Goal: Task Accomplishment & Management: Manage account settings

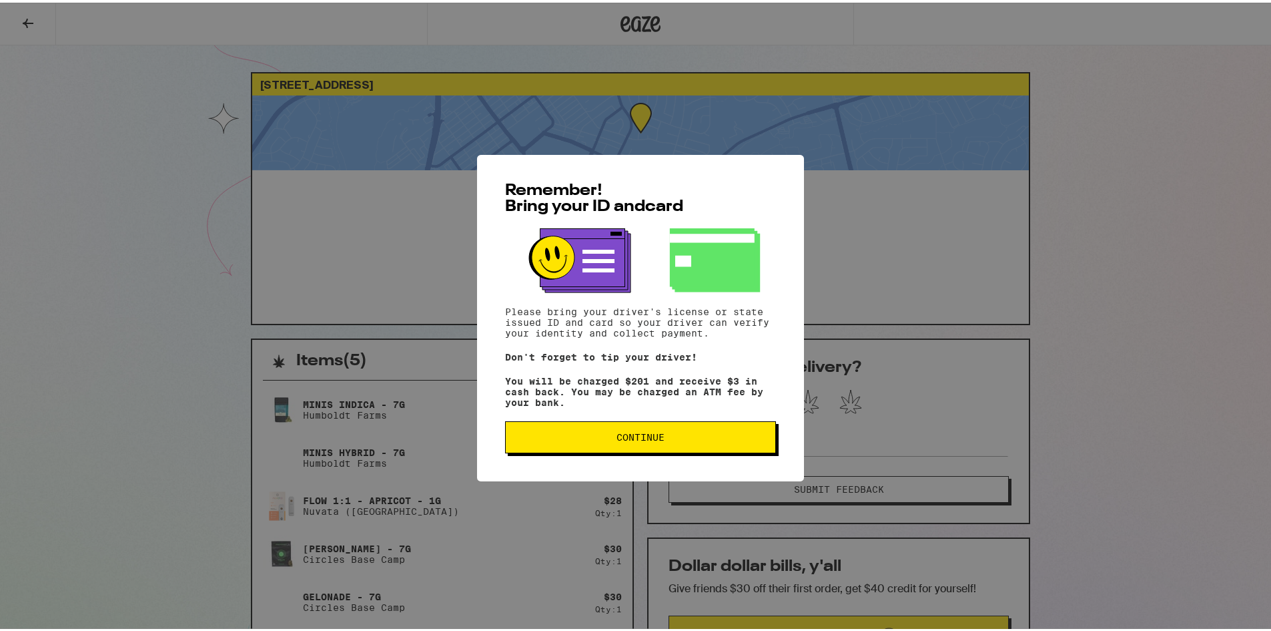
drag, startPoint x: 671, startPoint y: 447, endPoint x: 674, endPoint y: 432, distance: 15.1
click at [671, 445] on button "Continue" at bounding box center [640, 434] width 271 height 32
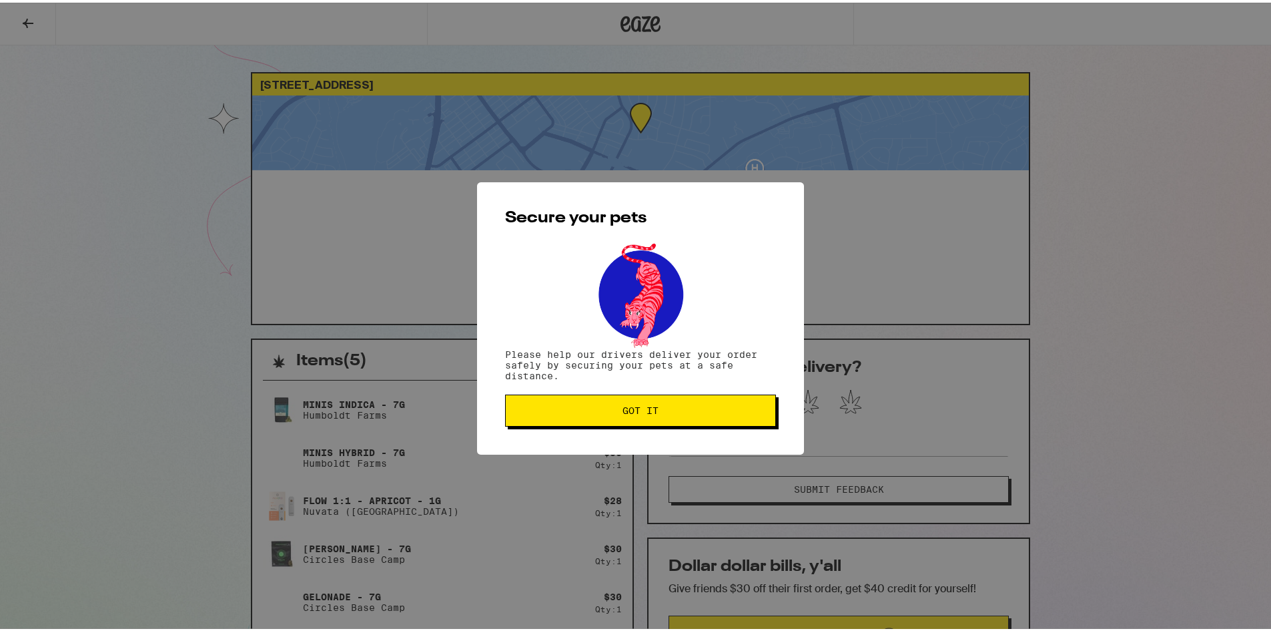
click at [573, 415] on button "Got it" at bounding box center [640, 408] width 271 height 32
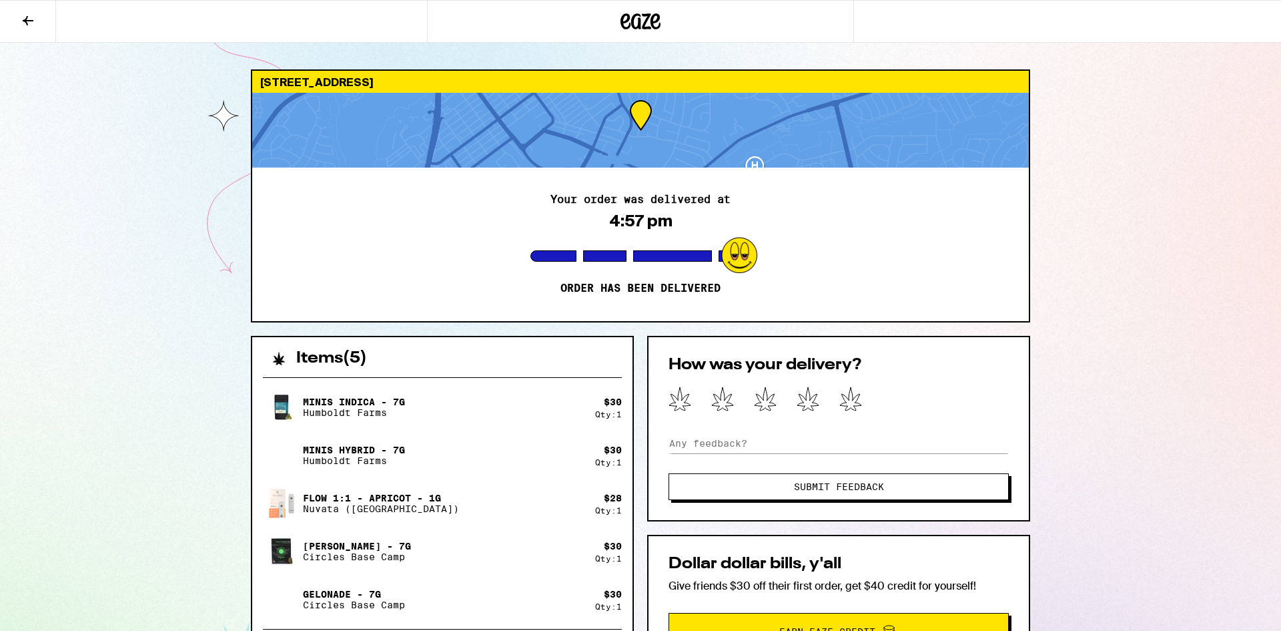
click at [651, 26] on icon at bounding box center [641, 21] width 40 height 24
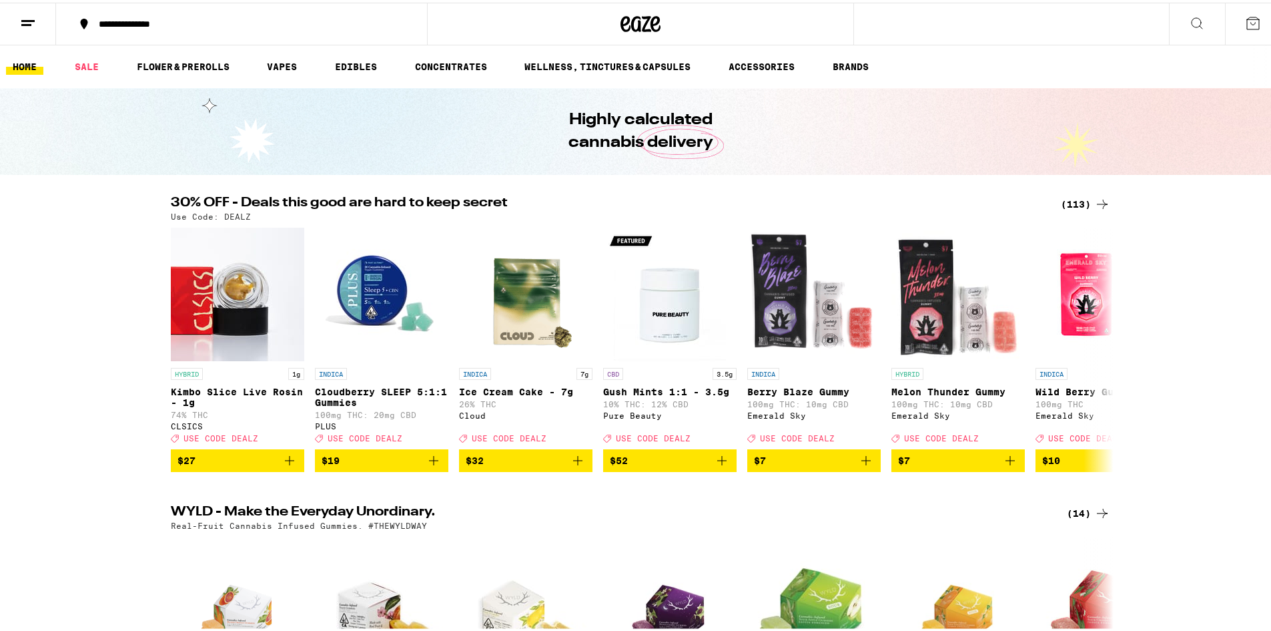
click at [39, 22] on button at bounding box center [28, 22] width 56 height 42
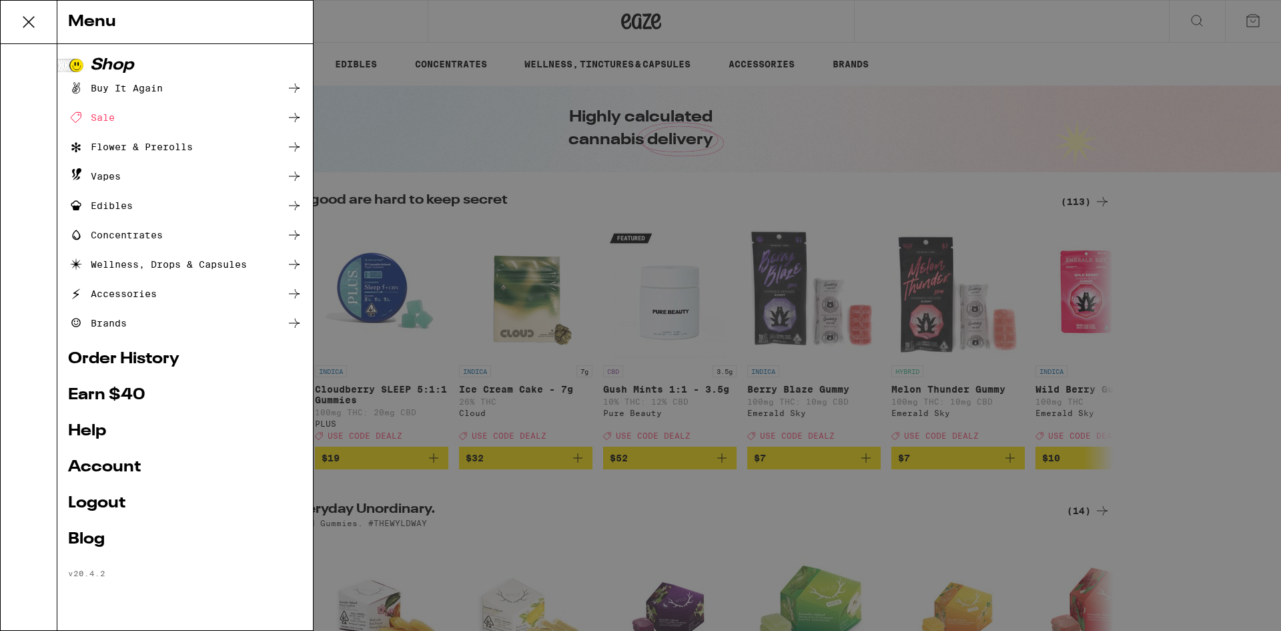
click at [119, 470] on link "Account" at bounding box center [185, 467] width 234 height 16
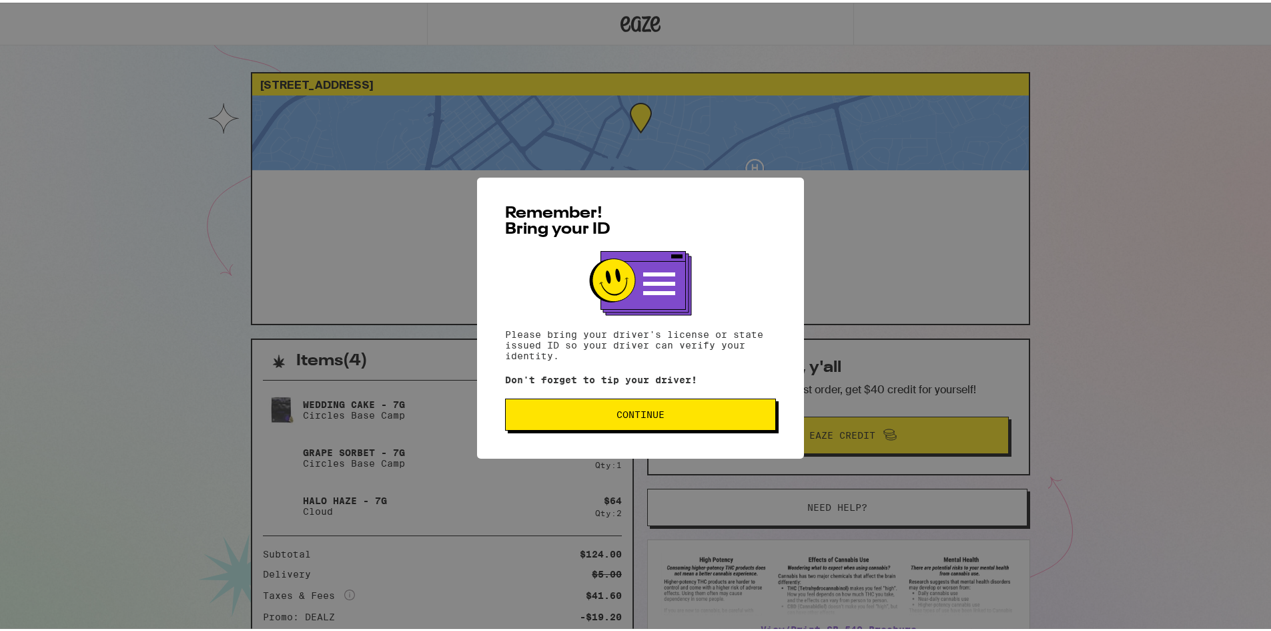
click at [625, 416] on span "Continue" at bounding box center [641, 411] width 48 height 9
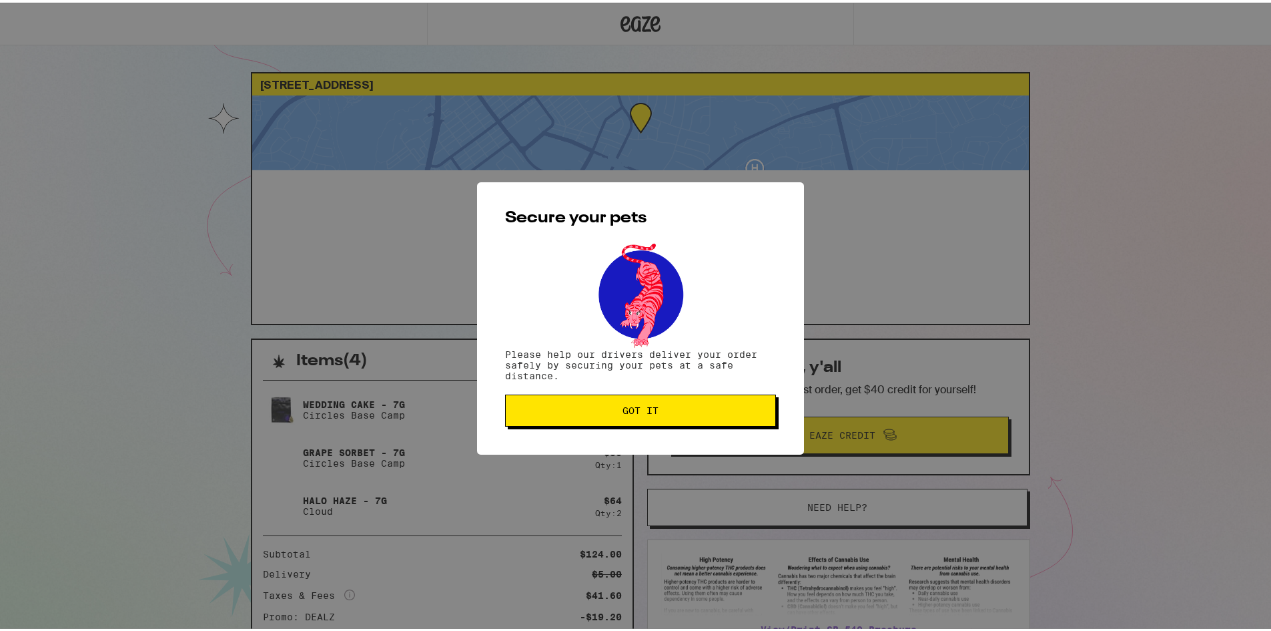
click at [634, 402] on button "Got it" at bounding box center [640, 408] width 271 height 32
